Goal: Communication & Community: Connect with others

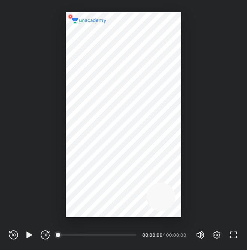
scroll to position [250, 247]
click at [217, 235] on icon "button" at bounding box center [217, 234] width 9 height 9
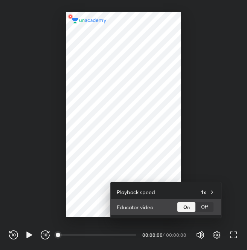
click at [204, 204] on div "Off" at bounding box center [205, 207] width 18 height 10
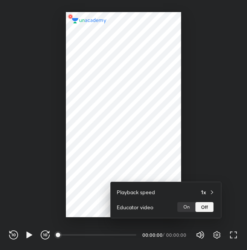
click at [138, 141] on div at bounding box center [123, 125] width 247 height 250
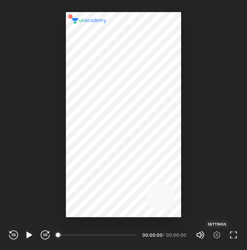
click at [214, 232] on icon "button" at bounding box center [217, 234] width 9 height 9
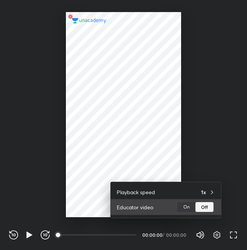
click at [206, 207] on div "Off" at bounding box center [205, 207] width 18 height 10
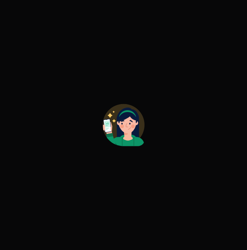
click at [181, 193] on div at bounding box center [123, 125] width 247 height 250
click at [176, 155] on div at bounding box center [123, 125] width 247 height 250
click at [148, 182] on div at bounding box center [123, 125] width 247 height 250
drag, startPoint x: 148, startPoint y: 137, endPoint x: 148, endPoint y: 182, distance: 44.9
click at [148, 182] on div at bounding box center [123, 125] width 247 height 250
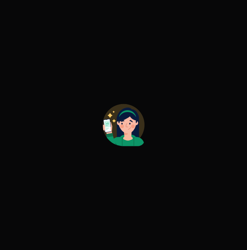
click at [148, 182] on div at bounding box center [123, 125] width 247 height 250
